Goal: Find specific page/section: Find specific page/section

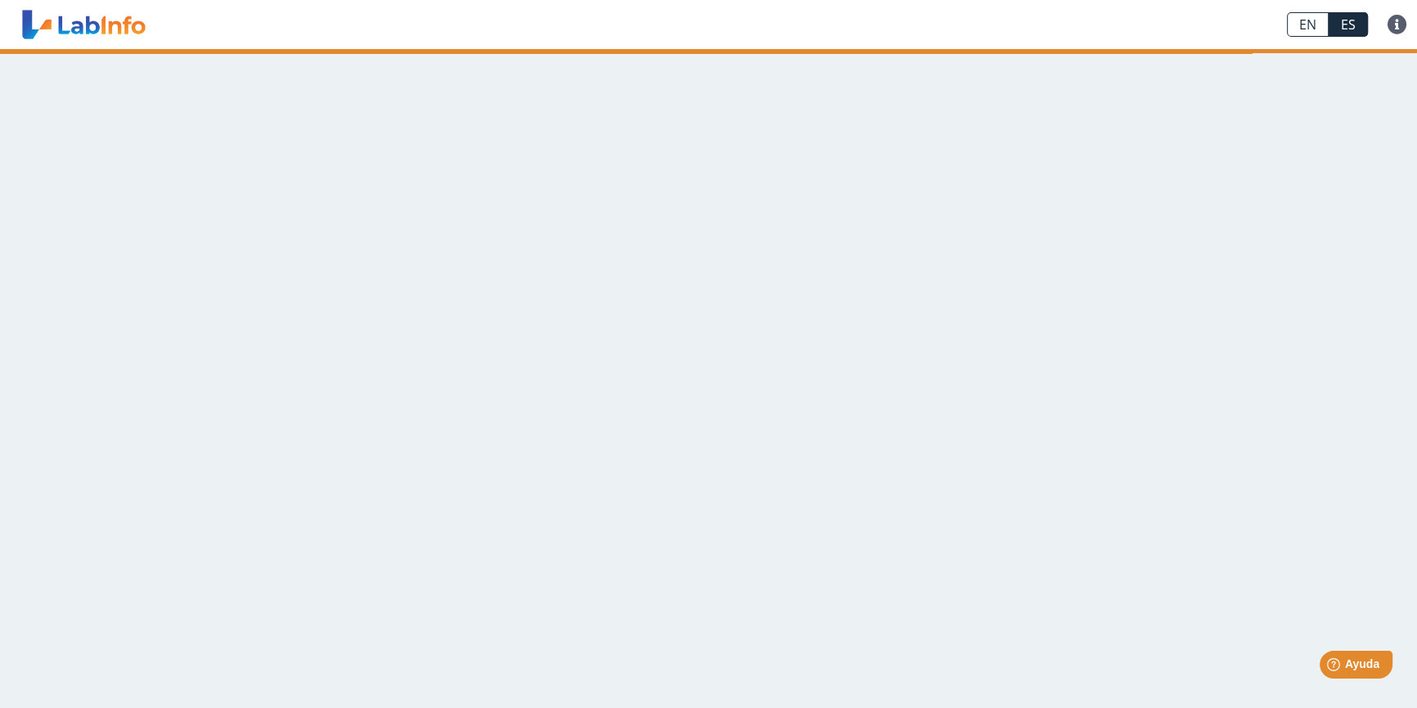
drag, startPoint x: 278, startPoint y: 207, endPoint x: 403, endPoint y: 265, distance: 137.2
click at [291, 224] on main at bounding box center [708, 378] width 1417 height 659
drag, startPoint x: 403, startPoint y: 265, endPoint x: 556, endPoint y: 277, distance: 154.2
click at [414, 272] on main at bounding box center [708, 378] width 1417 height 659
click at [1301, 20] on link "EN" at bounding box center [1308, 24] width 42 height 25
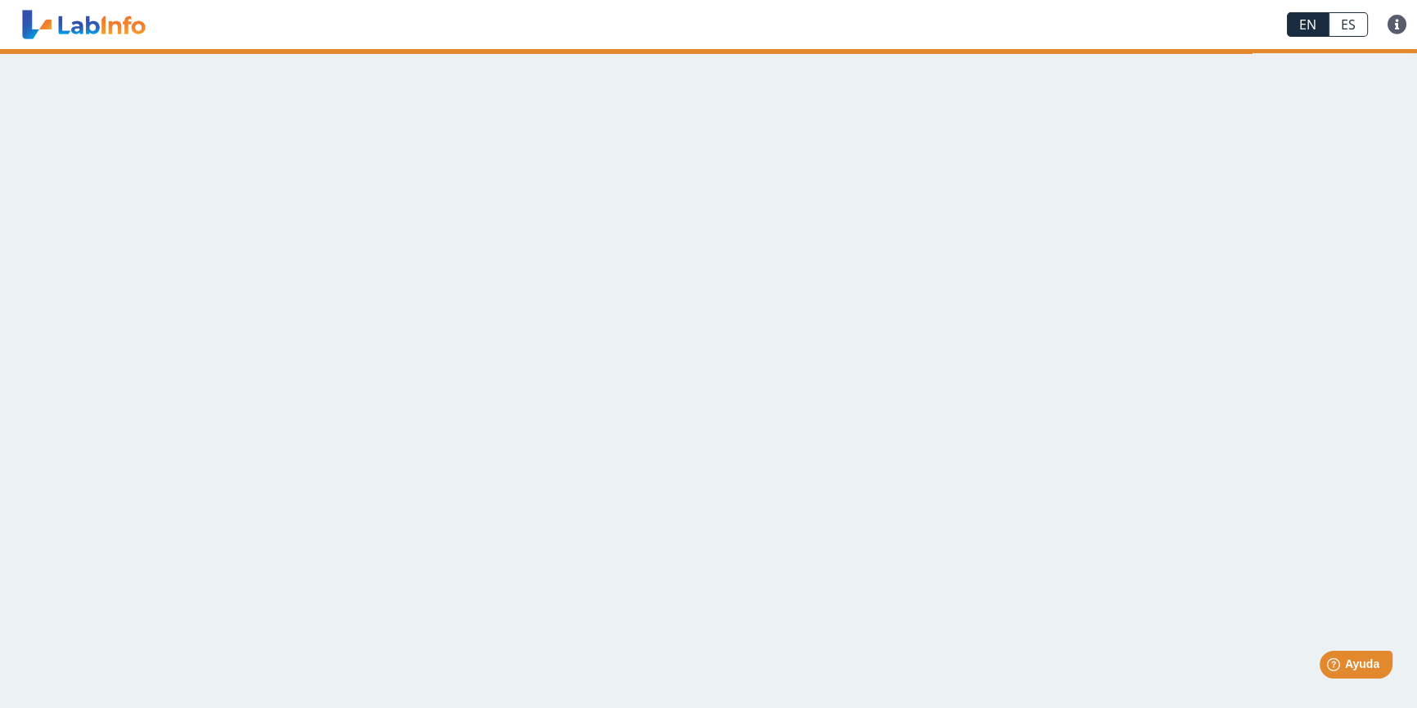
click at [1358, 31] on link "ES" at bounding box center [1348, 24] width 39 height 25
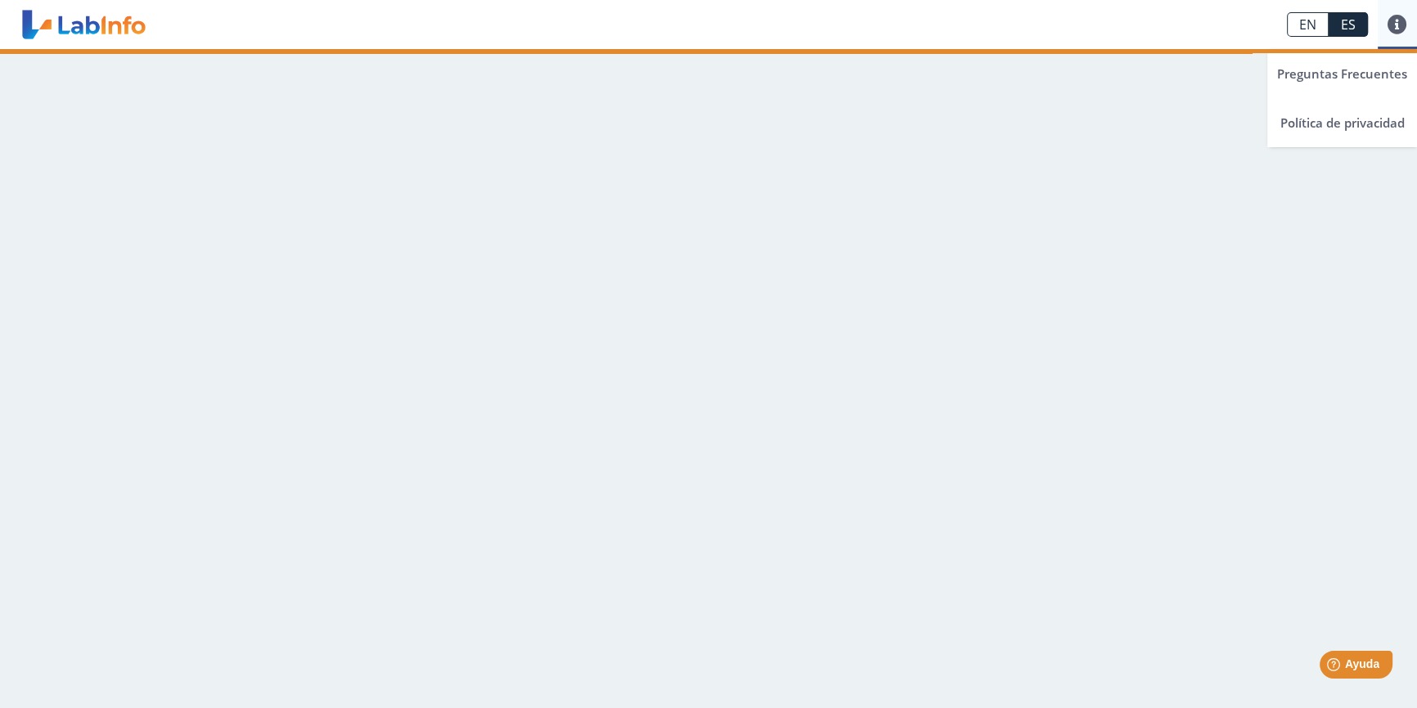
click at [1406, 27] on link at bounding box center [1397, 25] width 39 height 20
click at [582, 217] on main at bounding box center [708, 378] width 1417 height 659
